Goal: Task Accomplishment & Management: Complete application form

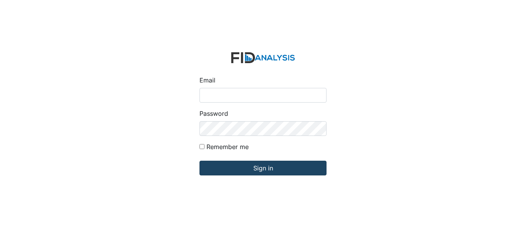
type input "[EMAIL_ADDRESS][DOMAIN_NAME]"
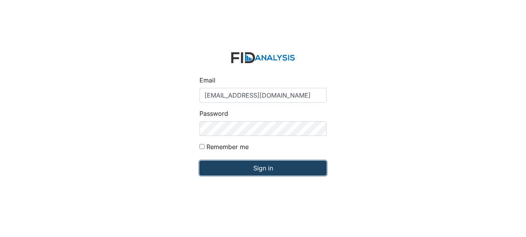
click at [274, 169] on input "Sign in" at bounding box center [263, 168] width 127 height 15
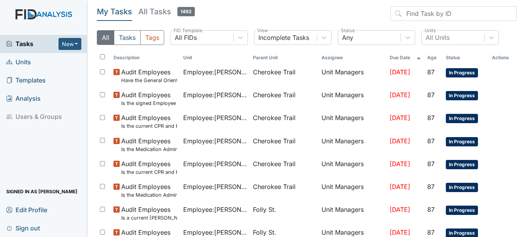
click at [18, 56] on span "Units" at bounding box center [18, 62] width 25 height 12
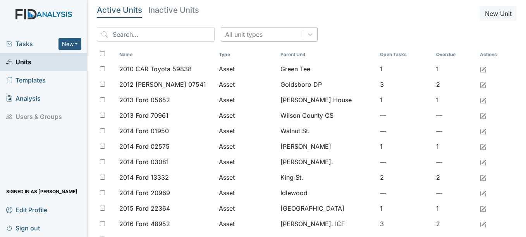
click at [264, 35] on div "All unit types" at bounding box center [262, 35] width 82 height 14
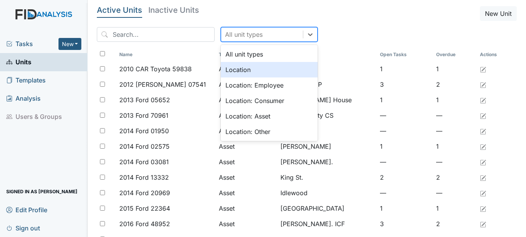
click at [237, 68] on div "Location" at bounding box center [269, 69] width 97 height 15
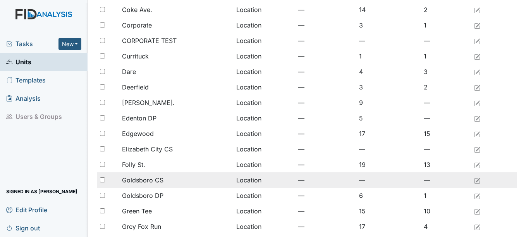
scroll to position [194, 0]
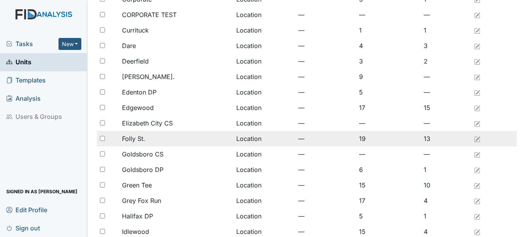
click at [142, 137] on span "Folly St." at bounding box center [133, 138] width 23 height 9
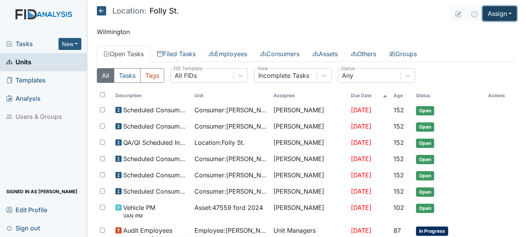
click at [498, 16] on button "Assign" at bounding box center [500, 13] width 34 height 15
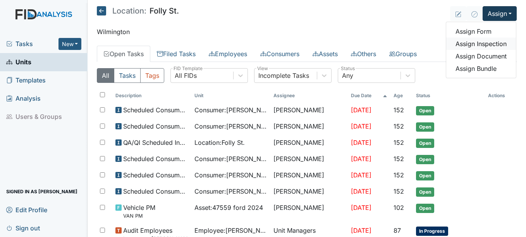
click at [470, 41] on link "Assign Inspection" at bounding box center [481, 44] width 70 height 12
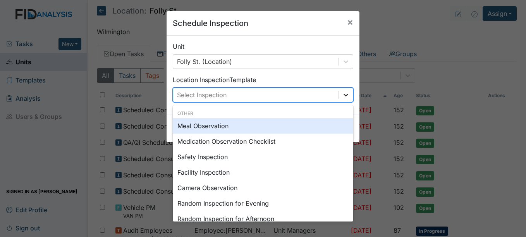
click at [346, 95] on icon at bounding box center [346, 95] width 8 height 8
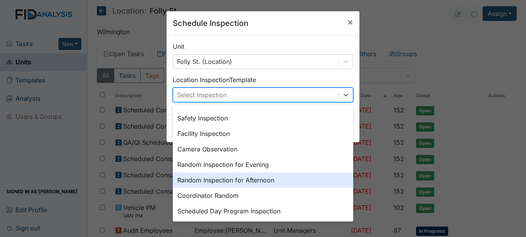
scroll to position [77, 0]
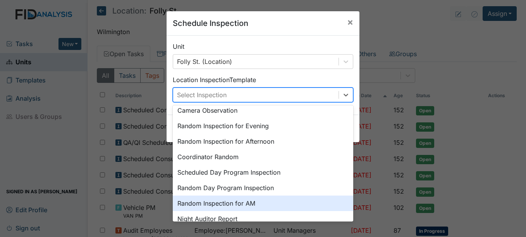
click at [236, 205] on div "Random Inspection for AM" at bounding box center [263, 203] width 181 height 15
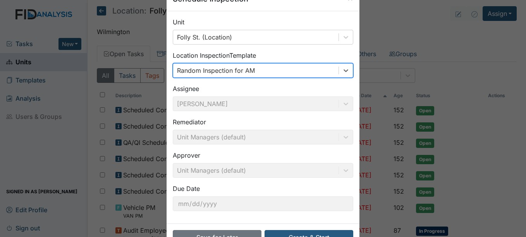
scroll to position [50, 0]
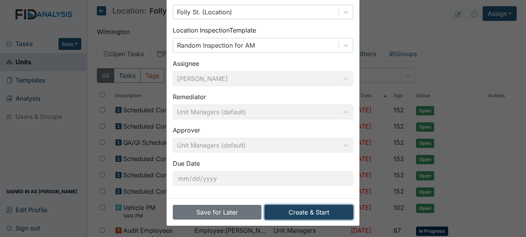
click at [320, 209] on button "Create & Start" at bounding box center [309, 212] width 89 height 15
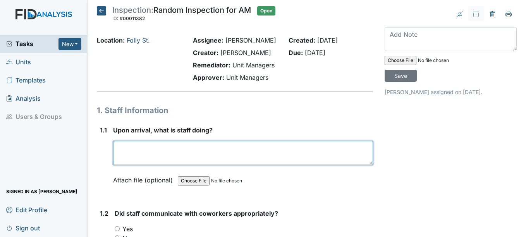
click at [204, 165] on textarea at bounding box center [243, 153] width 260 height 24
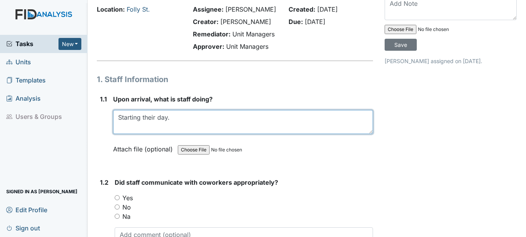
scroll to position [116, 0]
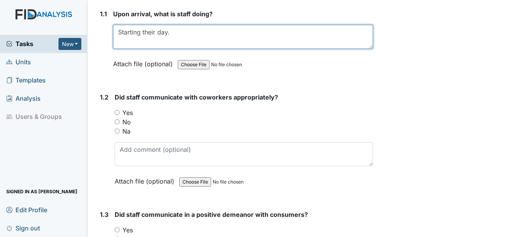
type textarea "Starting their day."
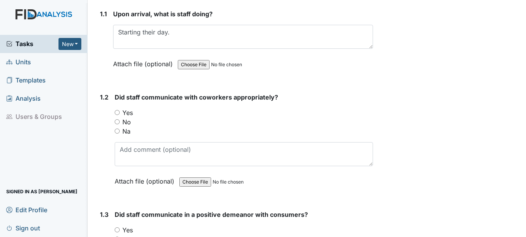
click at [118, 115] on input "Yes" at bounding box center [117, 112] width 5 height 5
radio input "true"
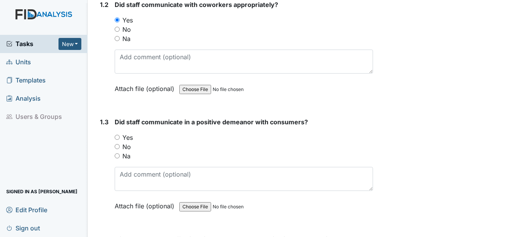
scroll to position [232, 0]
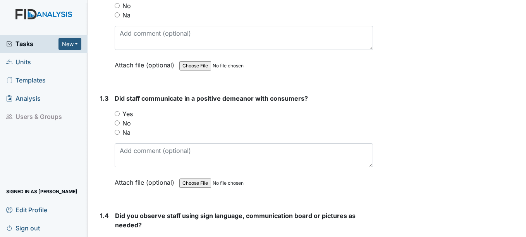
click at [116, 116] on input "Yes" at bounding box center [117, 113] width 5 height 5
radio input "true"
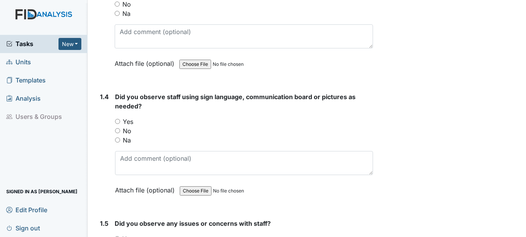
scroll to position [387, 0]
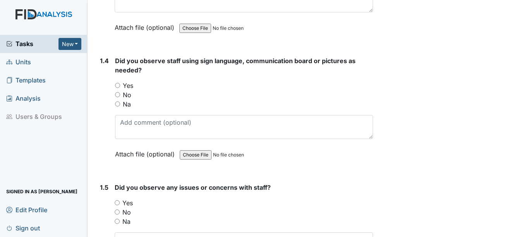
click at [115, 102] on div "1.4 Did you observe staff using sign language, communication board or pictures …" at bounding box center [235, 113] width 276 height 114
click at [118, 97] on input "No" at bounding box center [117, 94] width 5 height 5
radio input "true"
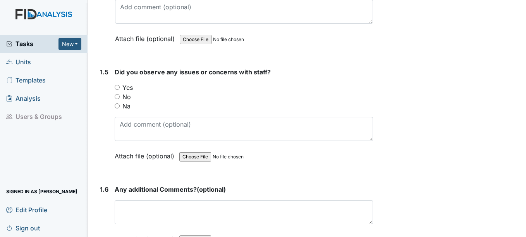
scroll to position [504, 0]
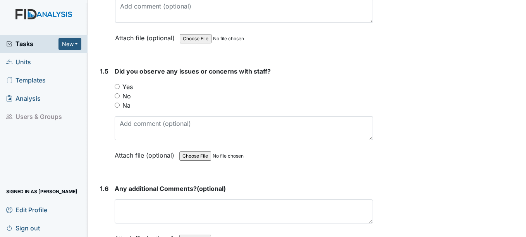
click at [117, 98] on input "No" at bounding box center [117, 95] width 5 height 5
radio input "true"
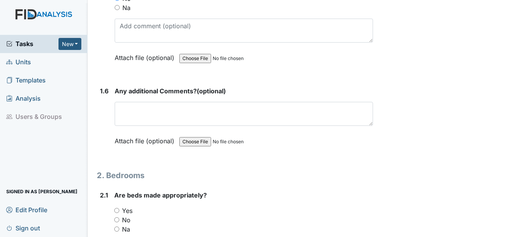
scroll to position [620, 0]
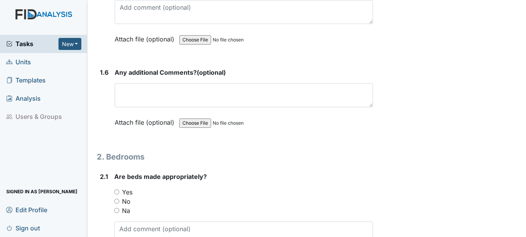
click at [118, 195] on input "Yes" at bounding box center [116, 191] width 5 height 5
radio input "true"
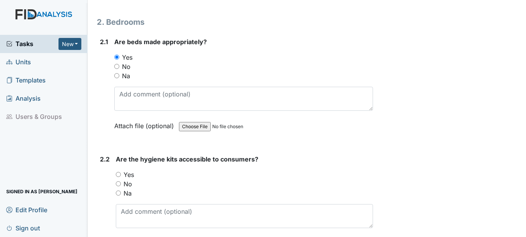
scroll to position [775, 0]
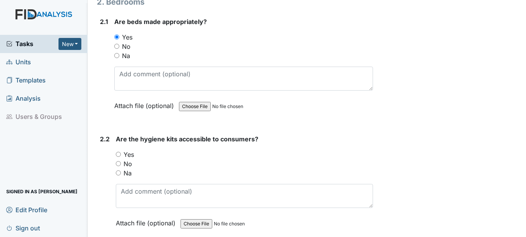
click at [117, 157] on input "Yes" at bounding box center [118, 154] width 5 height 5
radio input "true"
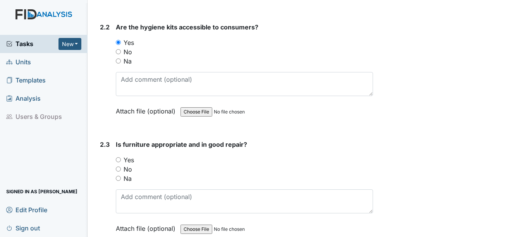
scroll to position [930, 0]
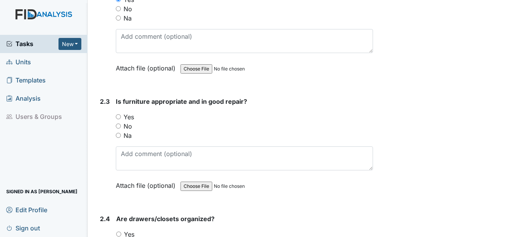
click at [120, 119] on input "Yes" at bounding box center [118, 116] width 5 height 5
radio input "true"
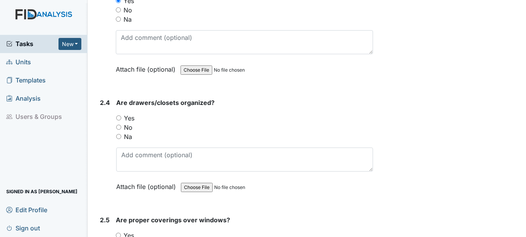
click at [121, 121] on input "Yes" at bounding box center [118, 117] width 5 height 5
radio input "true"
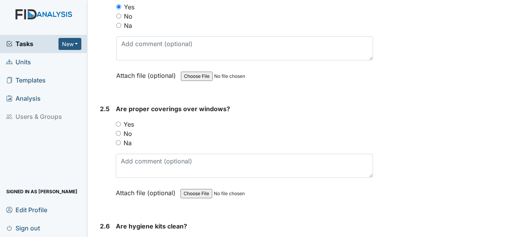
scroll to position [1162, 0]
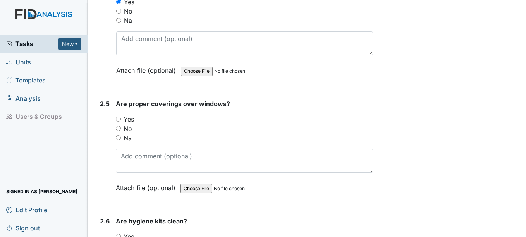
click at [121, 122] on input "Yes" at bounding box center [118, 119] width 5 height 5
radio input "true"
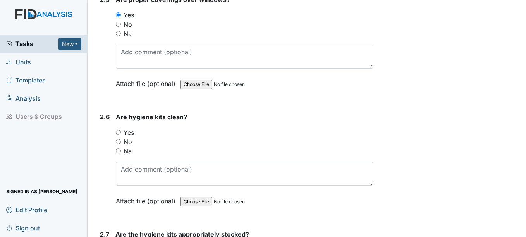
scroll to position [1279, 0]
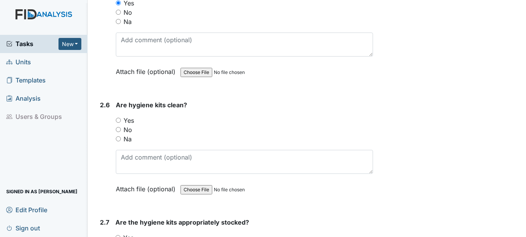
click at [121, 123] on input "Yes" at bounding box center [118, 120] width 5 height 5
radio input "true"
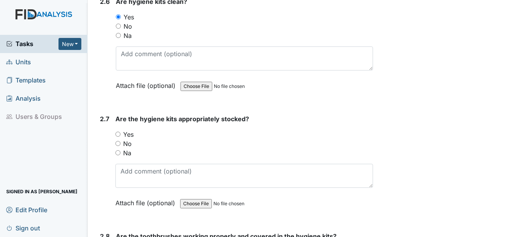
scroll to position [1395, 0]
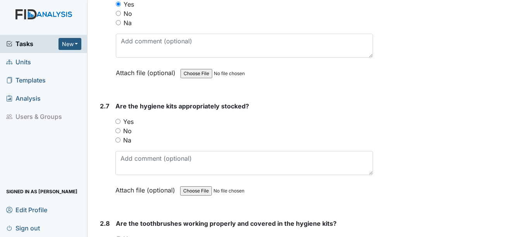
click at [117, 124] on input "Yes" at bounding box center [117, 121] width 5 height 5
radio input "true"
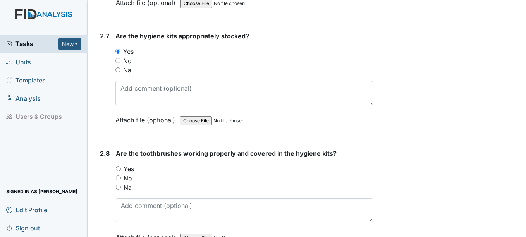
scroll to position [1472, 0]
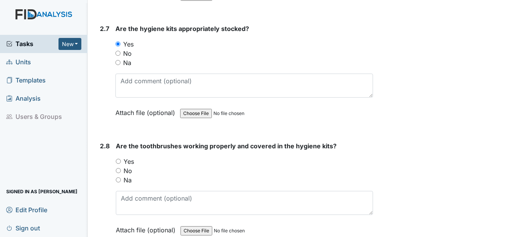
click at [119, 164] on input "Yes" at bounding box center [118, 161] width 5 height 5
radio input "true"
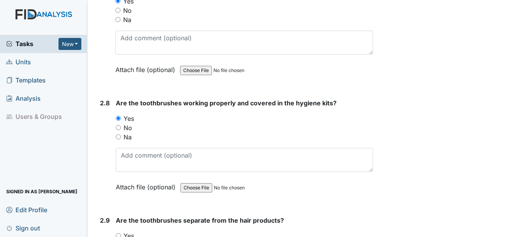
scroll to position [1589, 0]
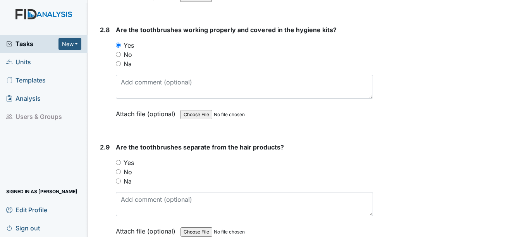
click at [120, 165] on input "Yes" at bounding box center [118, 162] width 5 height 5
radio input "true"
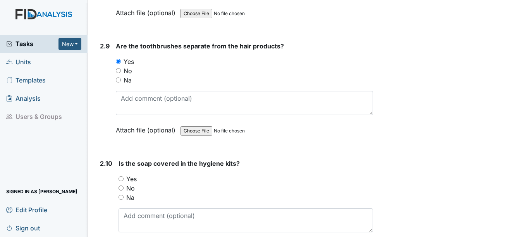
scroll to position [1705, 0]
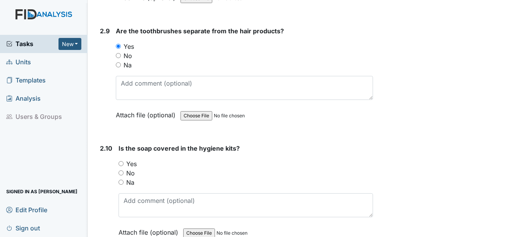
click at [121, 166] on input "Yes" at bounding box center [121, 163] width 5 height 5
radio input "true"
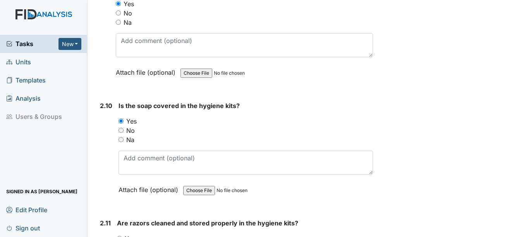
scroll to position [1821, 0]
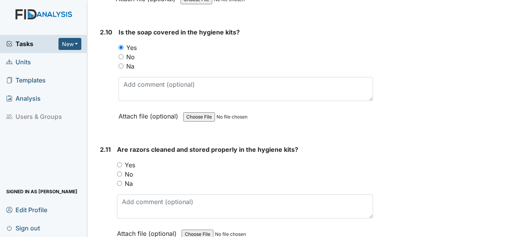
click at [121, 167] on input "Yes" at bounding box center [119, 164] width 5 height 5
radio input "true"
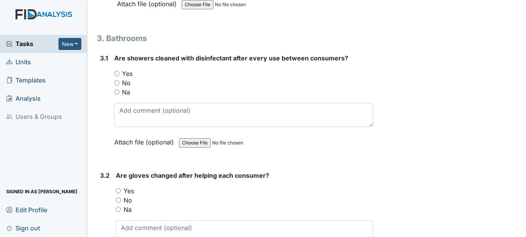
scroll to position [2092, 0]
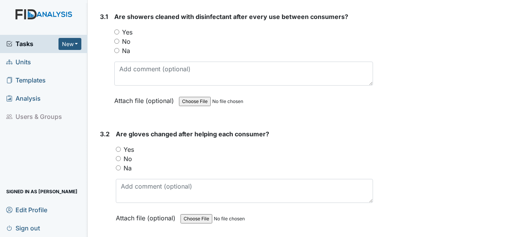
click at [116, 34] on input "Yes" at bounding box center [116, 31] width 5 height 5
radio input "true"
click at [120, 152] on input "Yes" at bounding box center [118, 149] width 5 height 5
radio input "true"
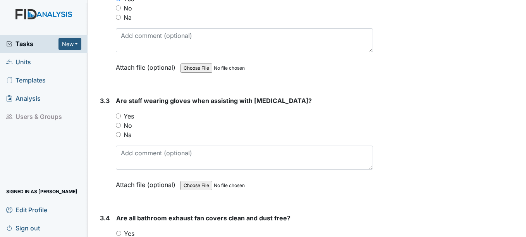
scroll to position [2247, 0]
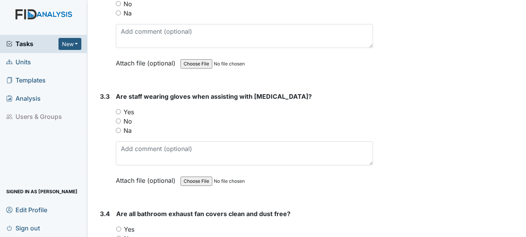
click at [121, 114] on input "Yes" at bounding box center [118, 111] width 5 height 5
radio input "true"
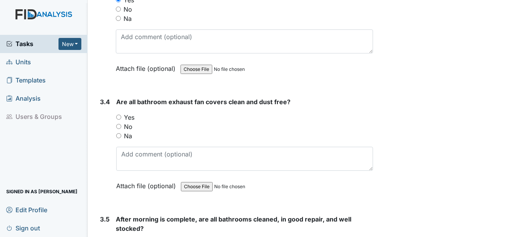
scroll to position [2364, 0]
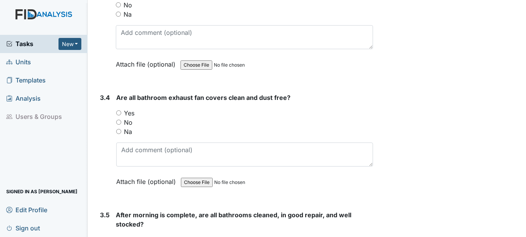
click at [117, 125] on input "No" at bounding box center [118, 122] width 5 height 5
radio input "true"
click at [119, 115] on input "Yes" at bounding box center [118, 112] width 5 height 5
radio input "true"
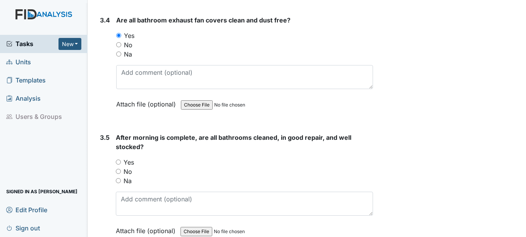
scroll to position [2480, 0]
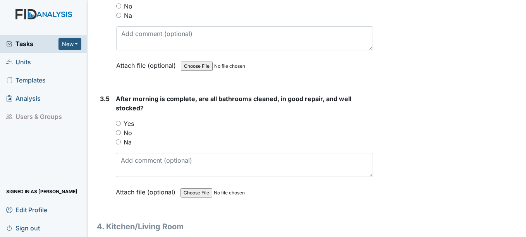
click at [119, 128] on div "Yes" at bounding box center [244, 123] width 257 height 9
click at [119, 126] on input "Yes" at bounding box center [118, 123] width 5 height 5
radio input "true"
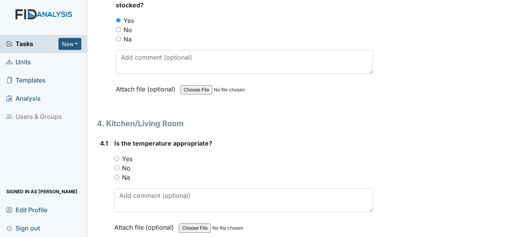
scroll to position [2596, 0]
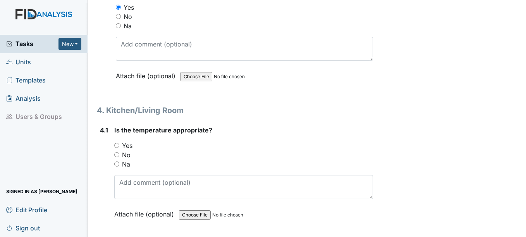
click at [115, 148] on input "Yes" at bounding box center [116, 145] width 5 height 5
radio input "true"
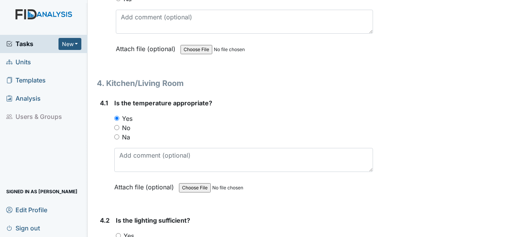
scroll to position [2712, 0]
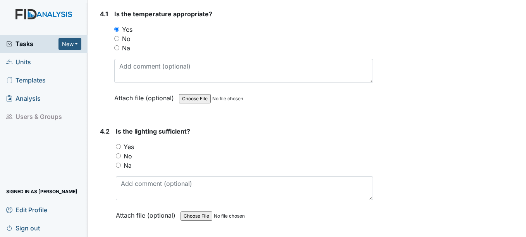
click at [117, 149] on input "Yes" at bounding box center [118, 146] width 5 height 5
radio input "true"
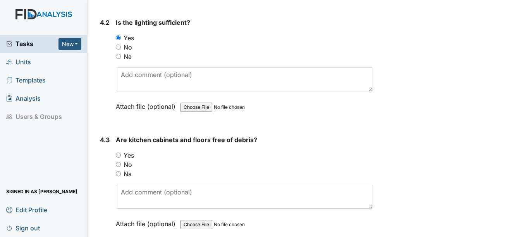
scroll to position [2829, 0]
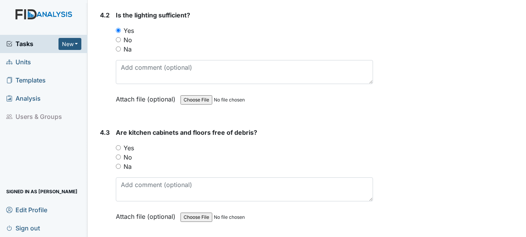
click at [116, 150] on input "Yes" at bounding box center [118, 147] width 5 height 5
radio input "true"
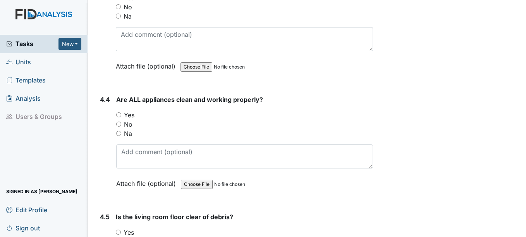
scroll to position [2984, 0]
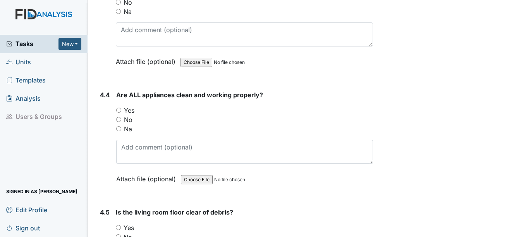
click at [120, 113] on input "Yes" at bounding box center [118, 110] width 5 height 5
radio input "true"
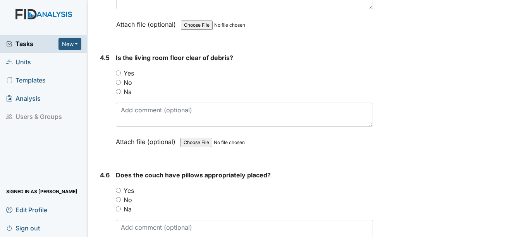
scroll to position [3139, 0]
click at [122, 77] on div "Yes" at bounding box center [244, 72] width 257 height 9
click at [117, 75] on input "Yes" at bounding box center [118, 72] width 5 height 5
radio input "true"
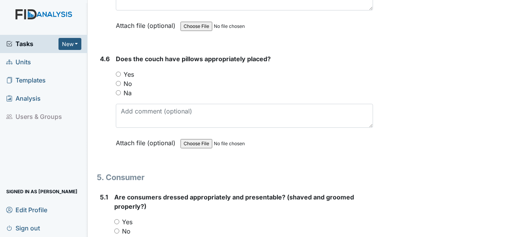
scroll to position [3255, 0]
click at [117, 76] on input "Yes" at bounding box center [118, 73] width 5 height 5
radio input "true"
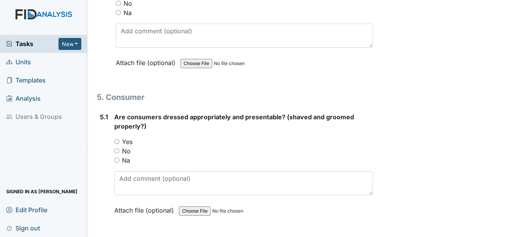
scroll to position [3371, 0]
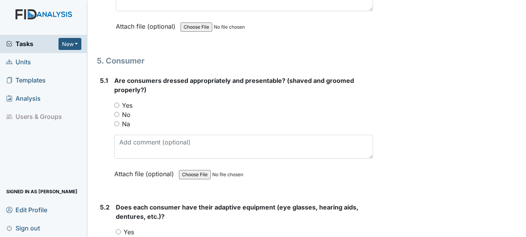
click at [117, 108] on input "Yes" at bounding box center [116, 105] width 5 height 5
radio input "true"
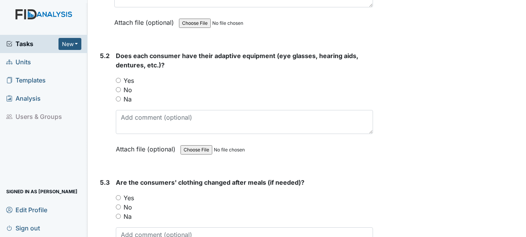
scroll to position [3526, 0]
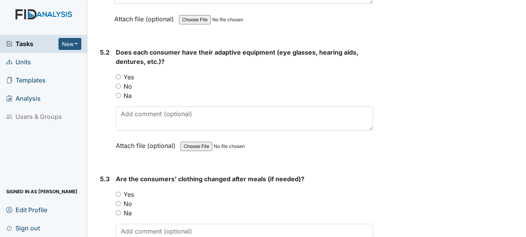
click at [119, 79] on input "Yes" at bounding box center [118, 76] width 5 height 5
radio input "true"
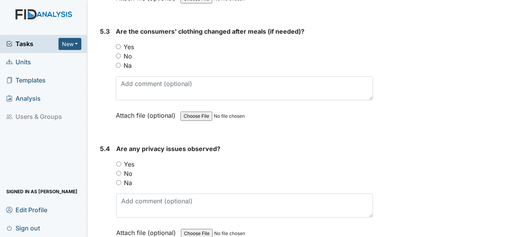
scroll to position [3681, 0]
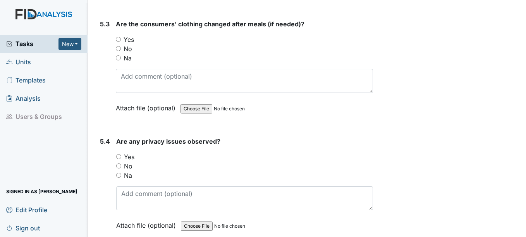
click at [120, 42] on input "Yes" at bounding box center [118, 39] width 5 height 5
radio input "true"
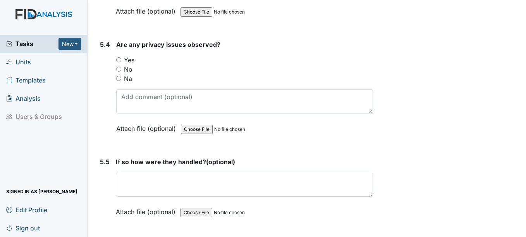
scroll to position [3797, 0]
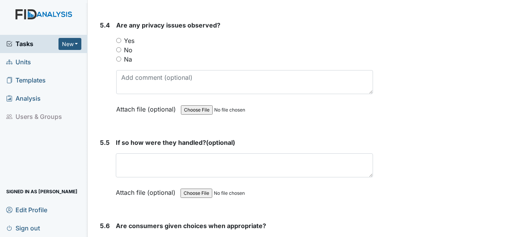
click at [121, 52] on input "No" at bounding box center [118, 49] width 5 height 5
radio input "true"
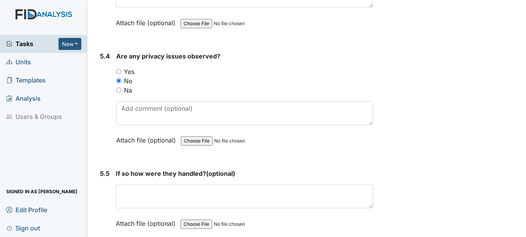
scroll to position [3914, 0]
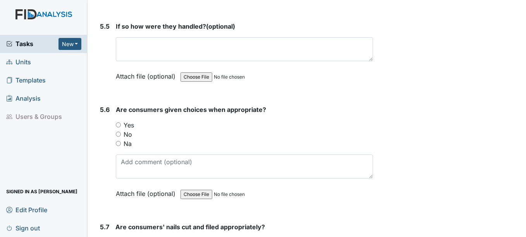
click at [115, 134] on div "5.6 Are consumers given choices when appropriate? You must select one of the be…" at bounding box center [235, 157] width 276 height 105
click at [118, 127] on input "Yes" at bounding box center [118, 124] width 5 height 5
radio input "true"
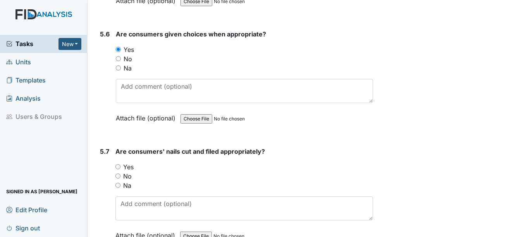
scroll to position [3991, 0]
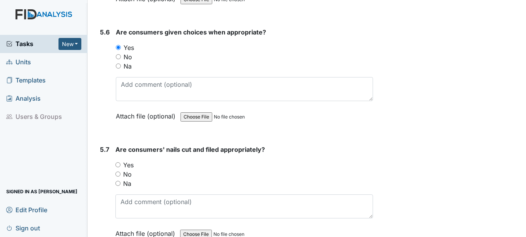
click at [117, 167] on input "Yes" at bounding box center [117, 164] width 5 height 5
radio input "true"
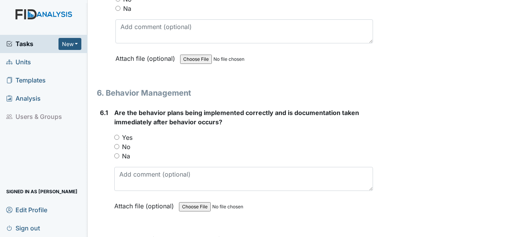
scroll to position [4185, 0]
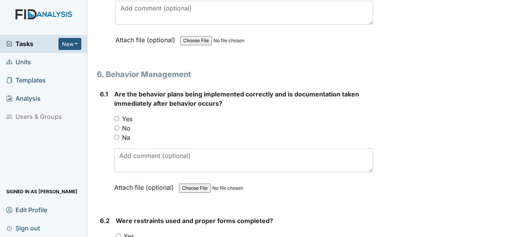
click at [119, 131] on input "No" at bounding box center [116, 128] width 5 height 5
radio input "true"
click at [117, 140] on input "Na" at bounding box center [116, 137] width 5 height 5
radio input "true"
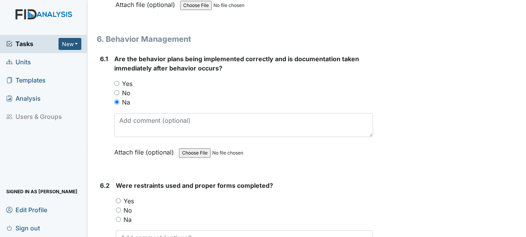
scroll to position [4301, 0]
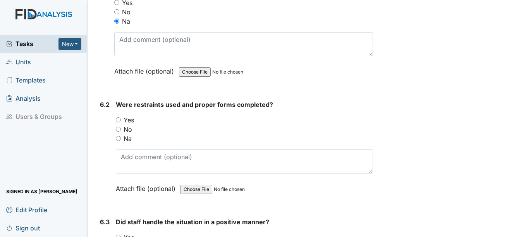
click at [119, 141] on input "Na" at bounding box center [118, 138] width 5 height 5
radio input "true"
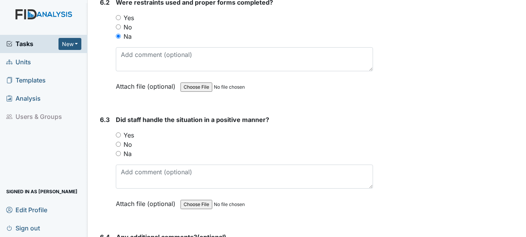
scroll to position [4417, 0]
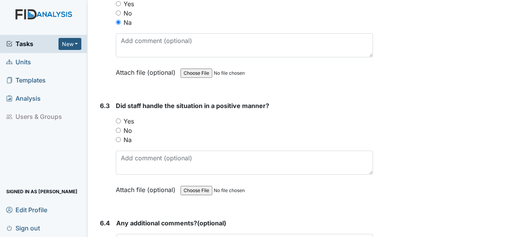
click at [119, 142] on input "Na" at bounding box center [118, 139] width 5 height 5
radio input "true"
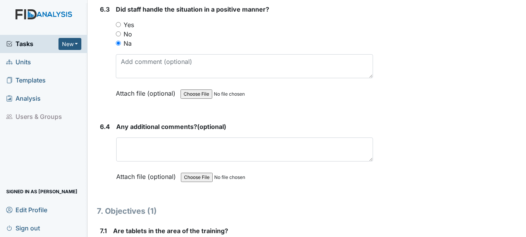
scroll to position [4534, 0]
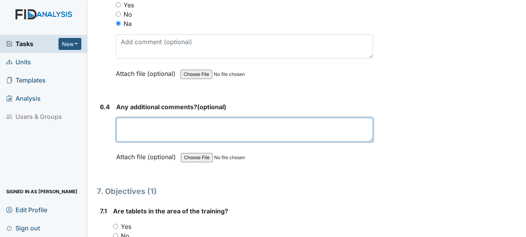
click at [136, 137] on textarea at bounding box center [244, 130] width 257 height 24
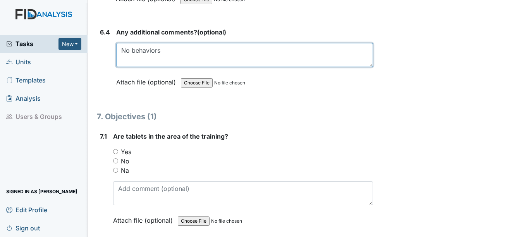
scroll to position [4611, 0]
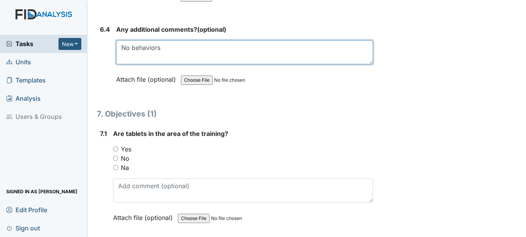
type textarea "No behaviors"
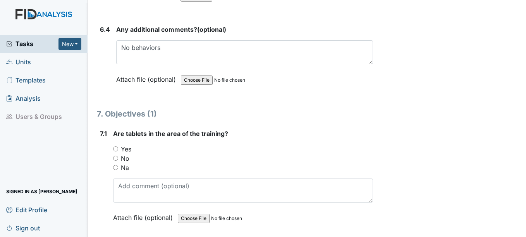
click at [116, 152] on input "Yes" at bounding box center [115, 148] width 5 height 5
radio input "true"
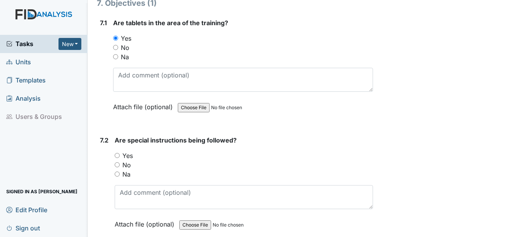
scroll to position [4766, 0]
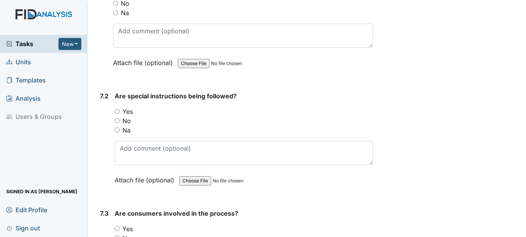
click at [115, 114] on input "Yes" at bounding box center [117, 111] width 5 height 5
radio input "true"
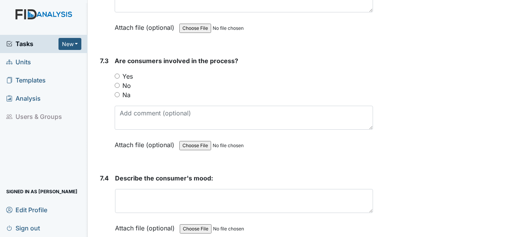
scroll to position [4921, 0]
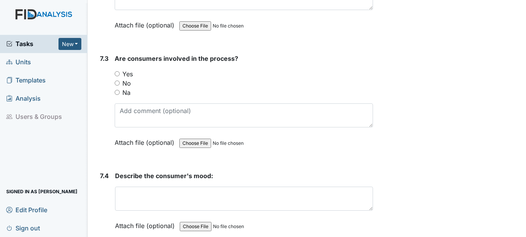
click at [117, 76] on input "Yes" at bounding box center [117, 73] width 5 height 5
radio input "true"
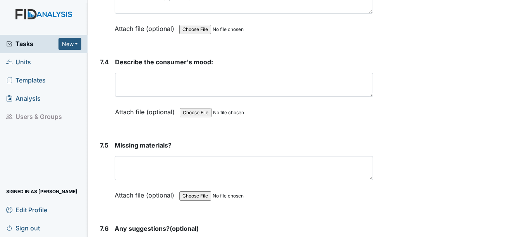
scroll to position [5037, 0]
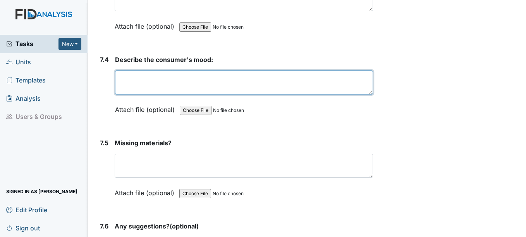
click at [169, 91] on textarea at bounding box center [244, 83] width 258 height 24
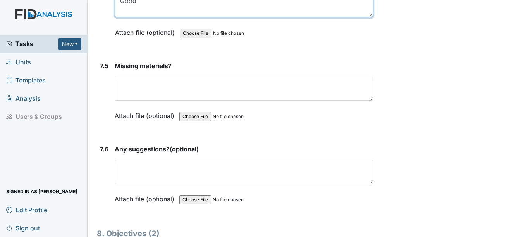
scroll to position [5115, 0]
type textarea "Good"
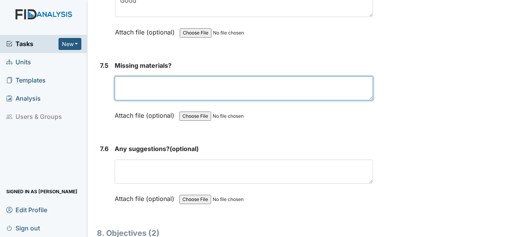
click at [207, 89] on textarea at bounding box center [244, 88] width 258 height 24
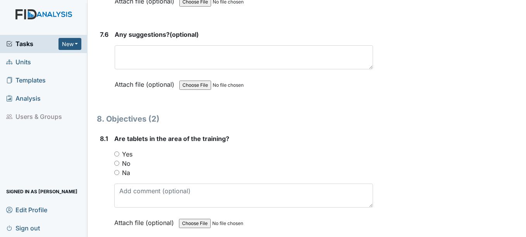
scroll to position [5231, 0]
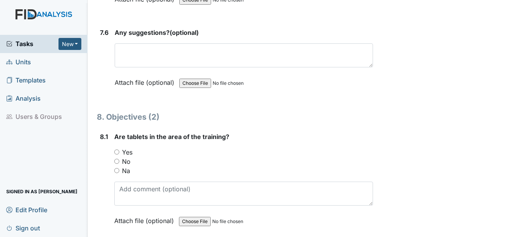
type textarea "No"
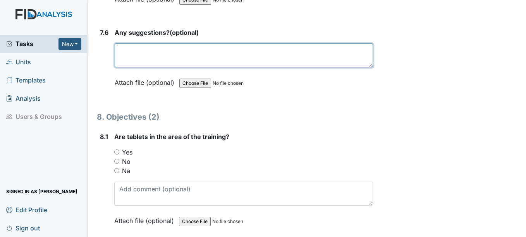
click at [192, 67] on textarea at bounding box center [244, 55] width 258 height 24
click at [192, 67] on textarea "N" at bounding box center [244, 55] width 258 height 24
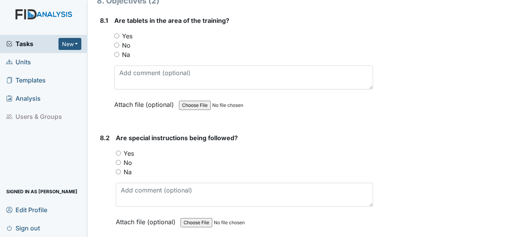
scroll to position [5309, 0]
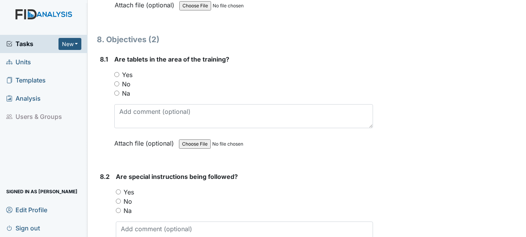
type textarea "No"
click at [118, 77] on input "Yes" at bounding box center [116, 74] width 5 height 5
radio input "true"
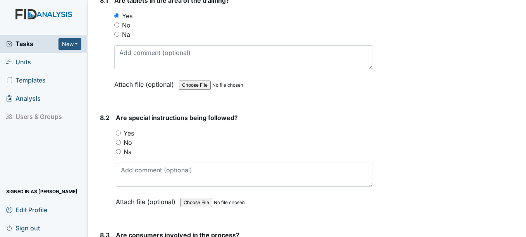
scroll to position [5386, 0]
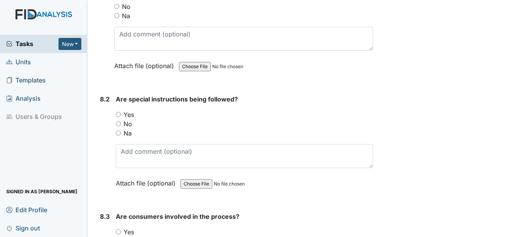
click at [119, 119] on div "Yes" at bounding box center [244, 114] width 257 height 9
click at [120, 119] on div "Yes" at bounding box center [244, 114] width 257 height 9
click at [117, 117] on input "Yes" at bounding box center [118, 114] width 5 height 5
radio input "true"
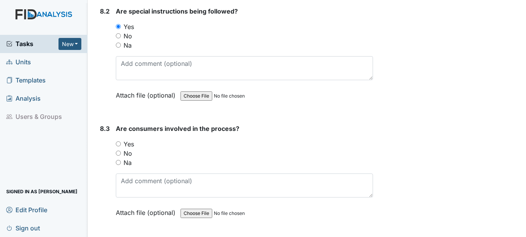
scroll to position [5502, 0]
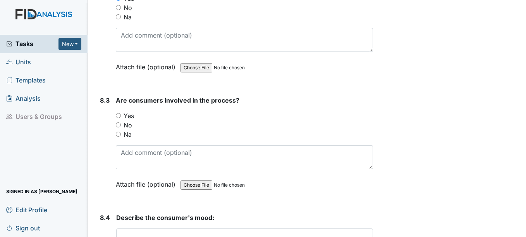
click at [117, 118] on input "Yes" at bounding box center [118, 115] width 5 height 5
radio input "true"
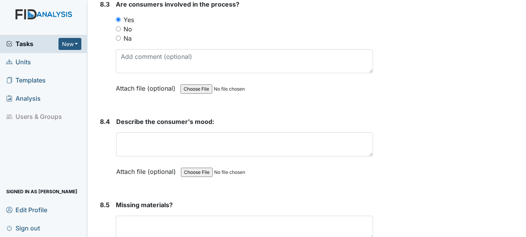
scroll to position [5619, 0]
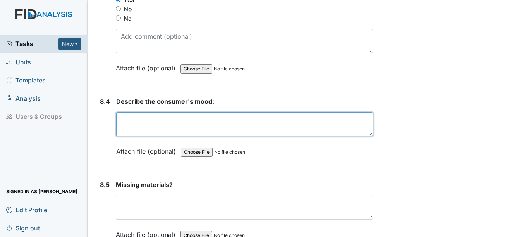
drag, startPoint x: 124, startPoint y: 125, endPoint x: 122, endPoint y: 119, distance: 6.0
click at [124, 124] on textarea at bounding box center [244, 124] width 257 height 24
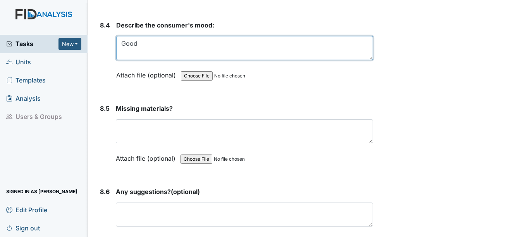
scroll to position [5696, 0]
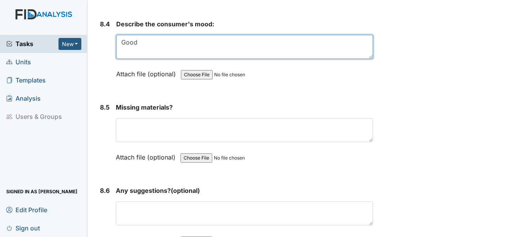
type textarea "Good"
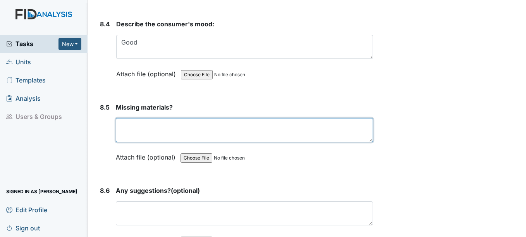
click at [216, 141] on textarea at bounding box center [244, 130] width 257 height 24
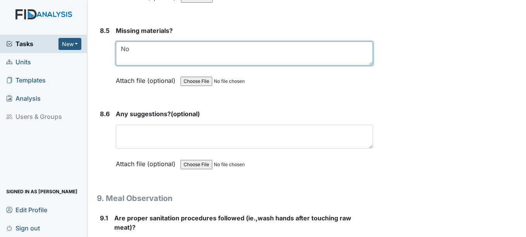
scroll to position [5774, 0]
type textarea "No"
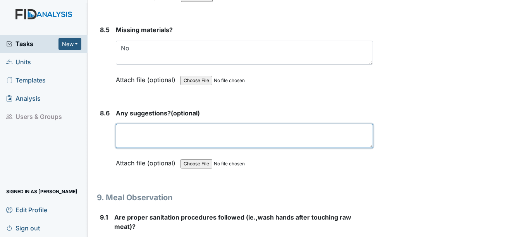
click at [217, 134] on textarea at bounding box center [244, 136] width 257 height 24
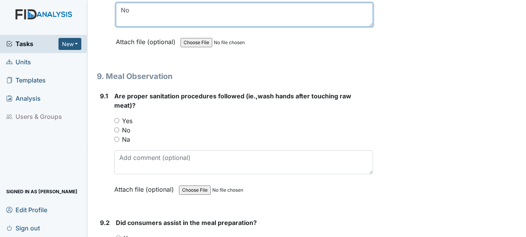
scroll to position [5929, 0]
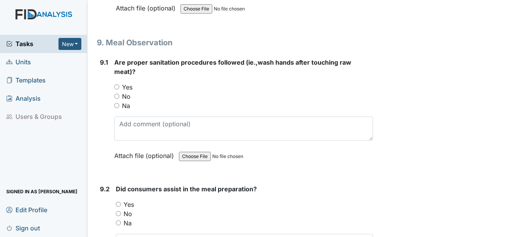
type textarea "No"
click at [119, 90] on input "Yes" at bounding box center [116, 86] width 5 height 5
radio input "true"
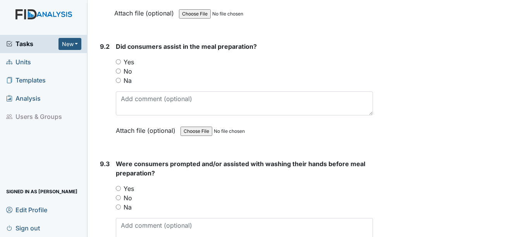
scroll to position [6083, 0]
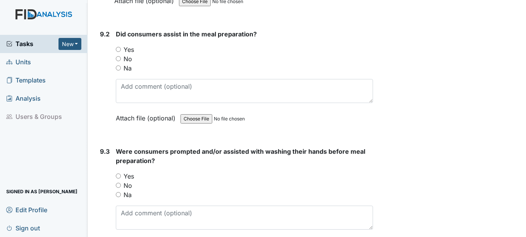
click at [119, 52] on input "Yes" at bounding box center [118, 49] width 5 height 5
radio input "true"
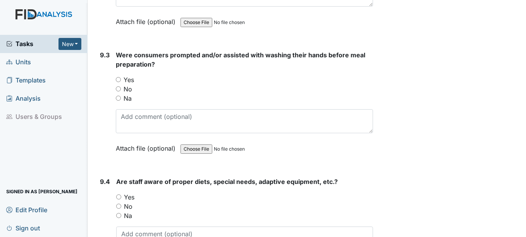
scroll to position [6200, 0]
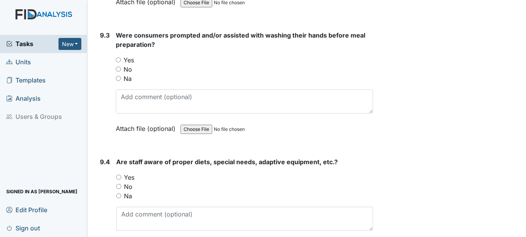
click at [119, 65] on div "Yes" at bounding box center [244, 59] width 257 height 9
click at [119, 62] on input "Yes" at bounding box center [118, 59] width 5 height 5
radio input "true"
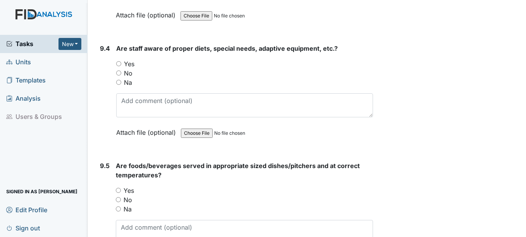
scroll to position [6355, 0]
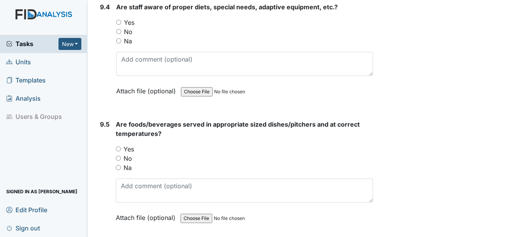
click at [121, 25] on input "Yes" at bounding box center [118, 22] width 5 height 5
radio input "true"
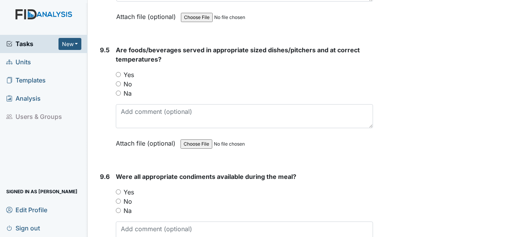
scroll to position [6432, 0]
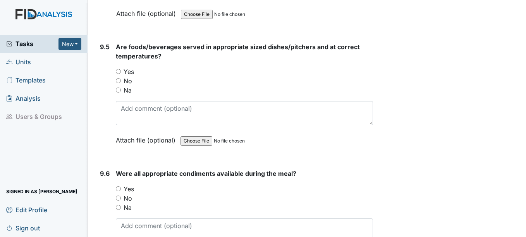
click at [118, 74] on input "Yes" at bounding box center [118, 71] width 5 height 5
radio input "true"
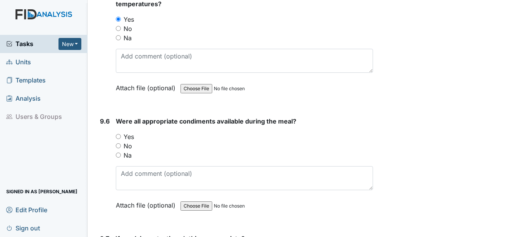
scroll to position [6471, 0]
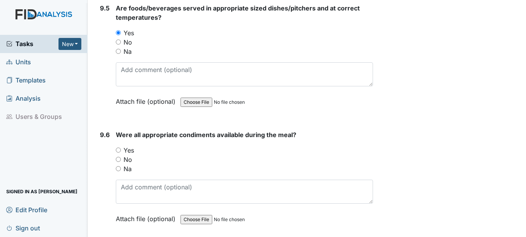
click at [119, 153] on input "Yes" at bounding box center [118, 150] width 5 height 5
radio input "true"
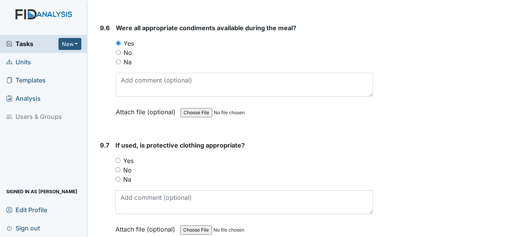
scroll to position [6587, 0]
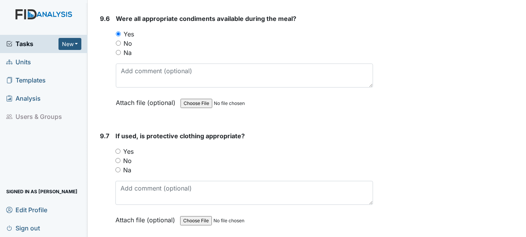
click at [122, 156] on div "Yes" at bounding box center [243, 151] width 257 height 9
click at [120, 154] on input "Yes" at bounding box center [117, 151] width 5 height 5
radio input "true"
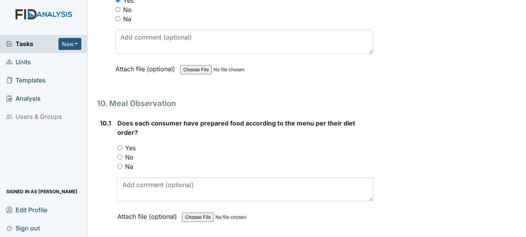
scroll to position [6742, 0]
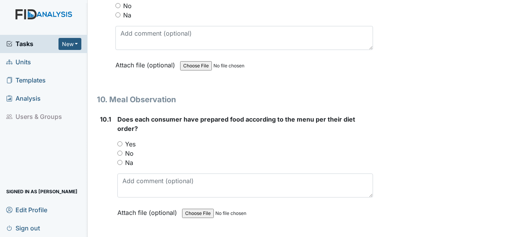
click at [119, 146] on input "Yes" at bounding box center [119, 143] width 5 height 5
radio input "true"
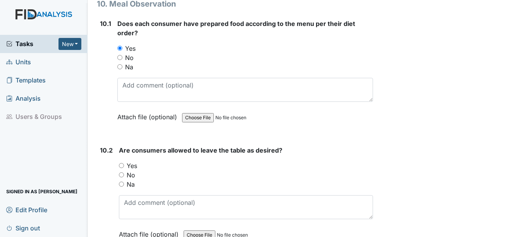
scroll to position [6858, 0]
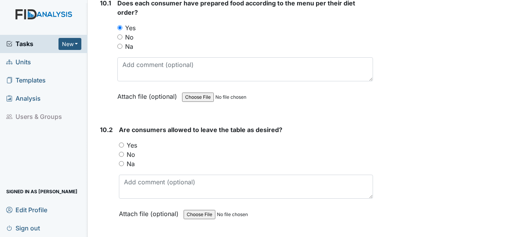
click at [121, 148] on input "Yes" at bounding box center [121, 145] width 5 height 5
radio input "true"
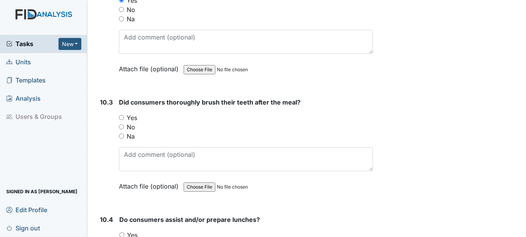
scroll to position [7013, 0]
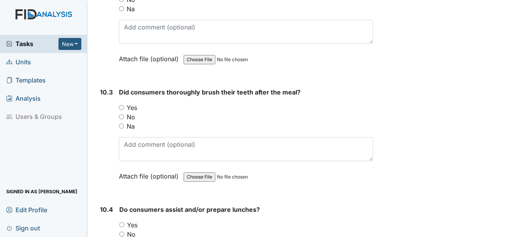
click at [122, 110] on input "Yes" at bounding box center [121, 107] width 5 height 5
radio input "true"
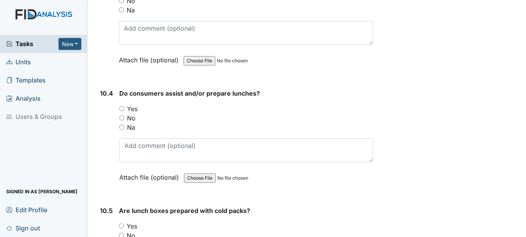
click at [122, 111] on input "Yes" at bounding box center [121, 108] width 5 height 5
radio input "true"
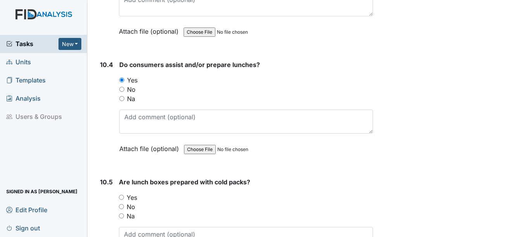
scroll to position [7246, 0]
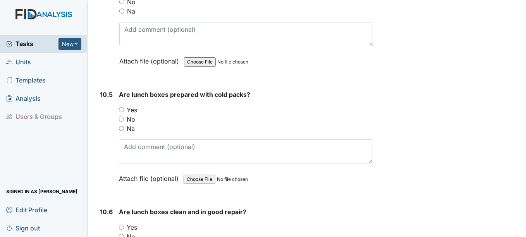
click at [122, 112] on input "Yes" at bounding box center [121, 109] width 5 height 5
radio input "true"
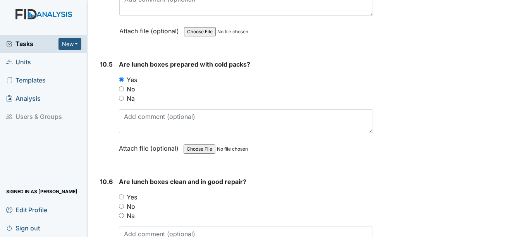
scroll to position [7362, 0]
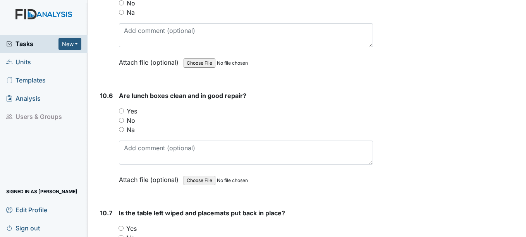
click at [123, 114] on input "Yes" at bounding box center [121, 110] width 5 height 5
radio input "true"
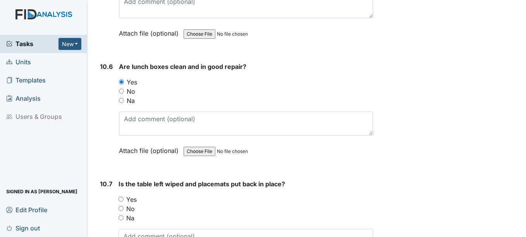
scroll to position [7517, 0]
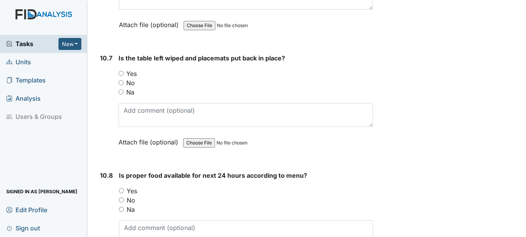
click at [122, 76] on input "Yes" at bounding box center [121, 73] width 5 height 5
radio input "true"
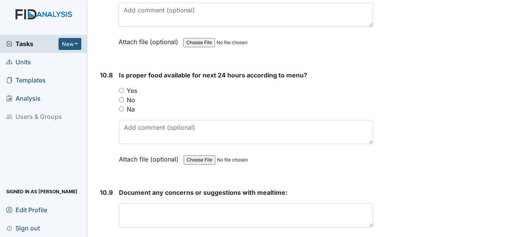
scroll to position [7672, 0]
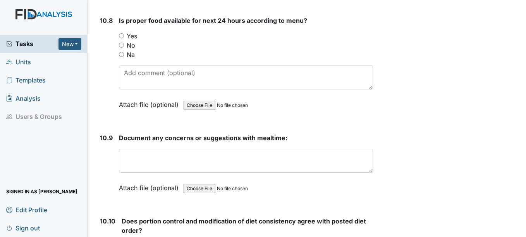
click at [123, 38] on input "Yes" at bounding box center [121, 35] width 5 height 5
radio input "true"
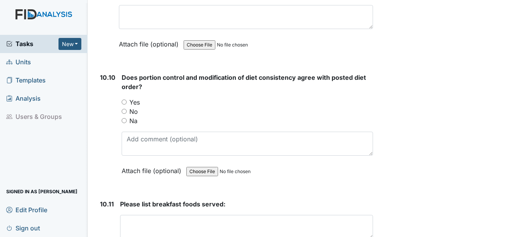
scroll to position [7827, 0]
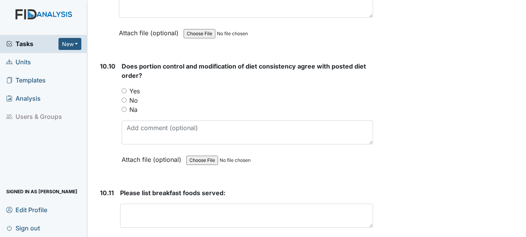
click at [128, 96] on div "Yes" at bounding box center [247, 90] width 251 height 9
click at [123, 93] on input "Yes" at bounding box center [124, 90] width 5 height 5
radio input "true"
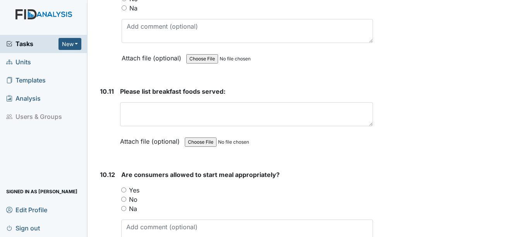
scroll to position [7943, 0]
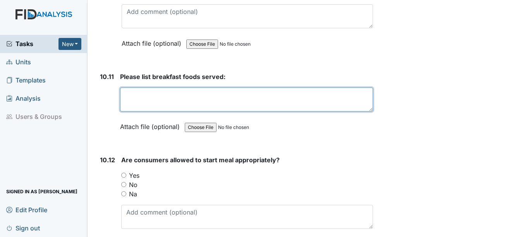
drag, startPoint x: 132, startPoint y: 106, endPoint x: 136, endPoint y: 104, distance: 4.5
click at [138, 105] on textarea at bounding box center [246, 100] width 253 height 24
type textarea "Cereal muffin"
